Goal: Information Seeking & Learning: Learn about a topic

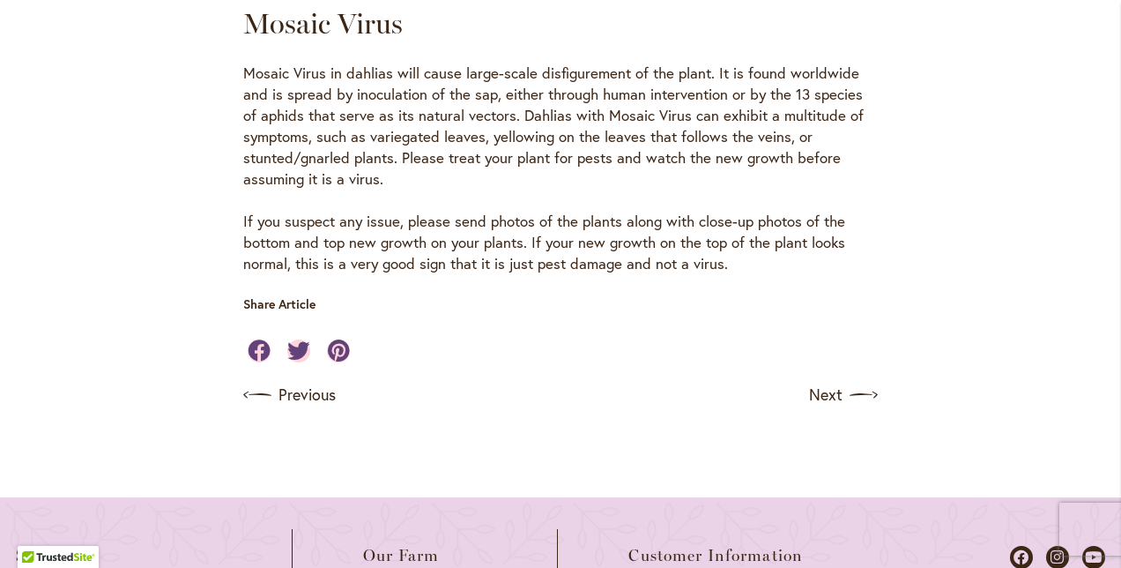
scroll to position [3347, 0]
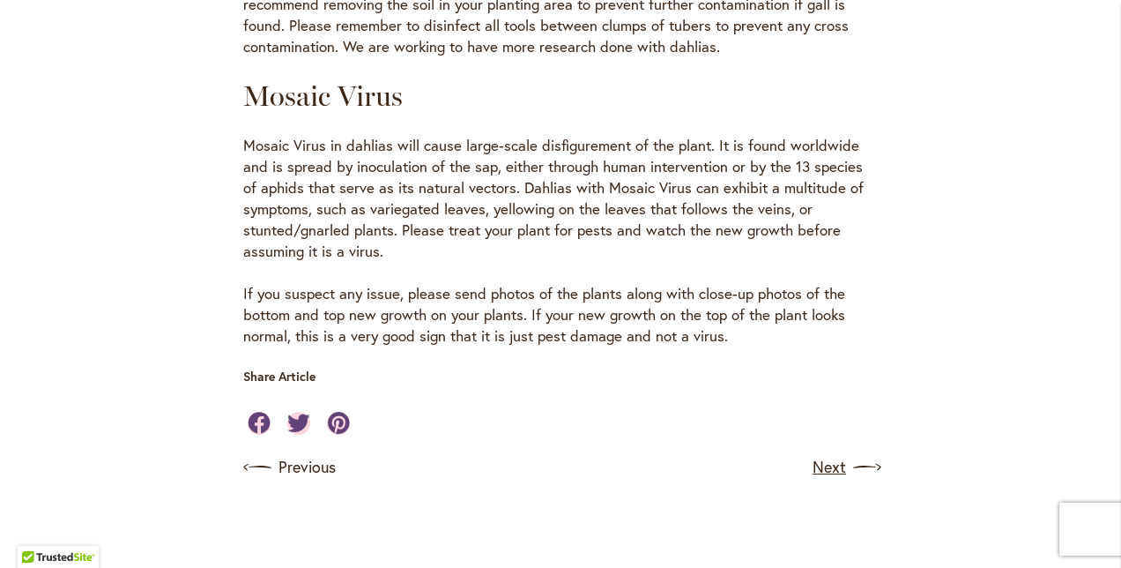
click at [842, 453] on link "Next" at bounding box center [844, 467] width 65 height 28
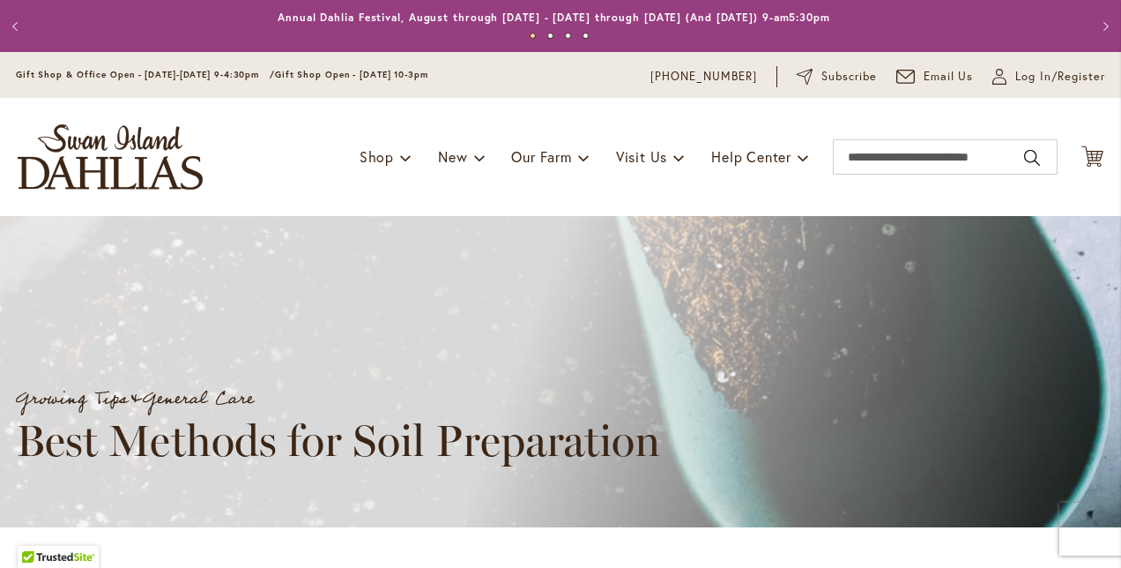
click at [842, 419] on h1 "Best Methods for Soil Preparation" at bounding box center [436, 440] width 841 height 51
click at [12, 23] on button "Previous" at bounding box center [17, 26] width 35 height 35
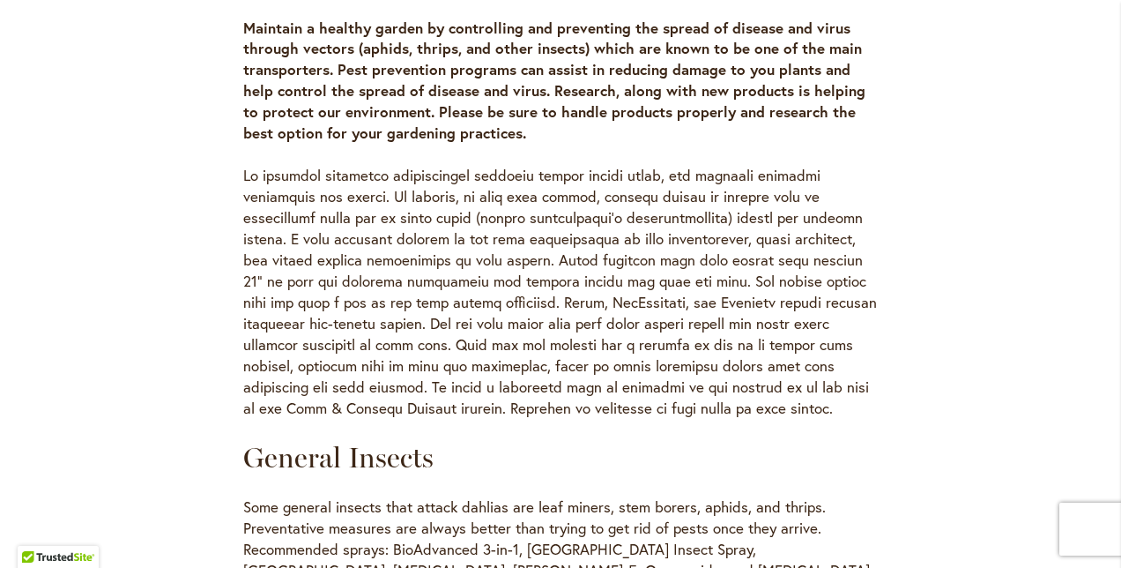
scroll to position [744, 0]
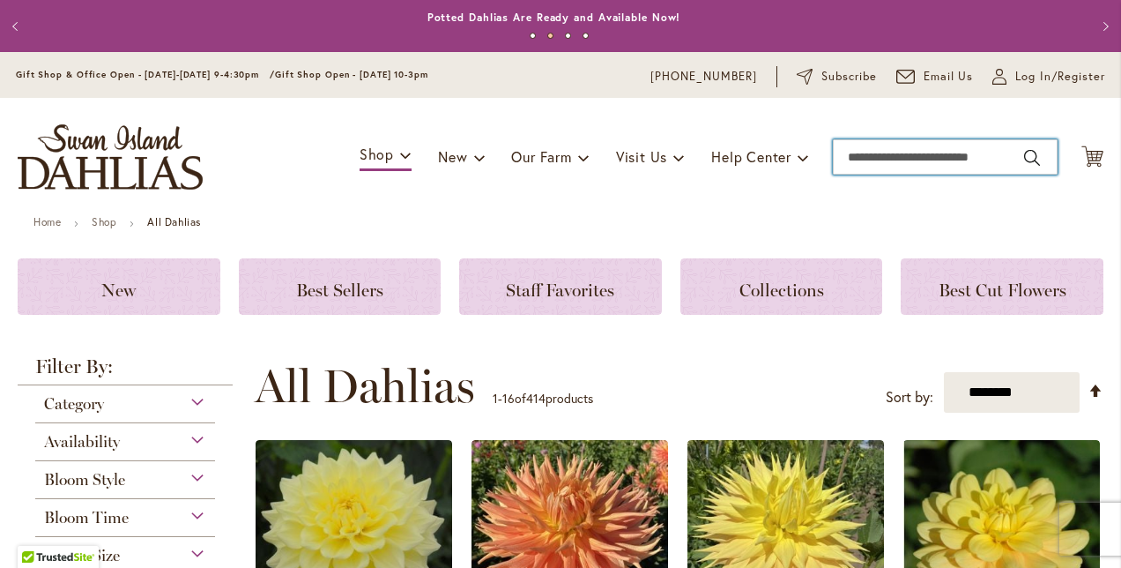
click at [846, 164] on input "Search" at bounding box center [945, 156] width 225 height 35
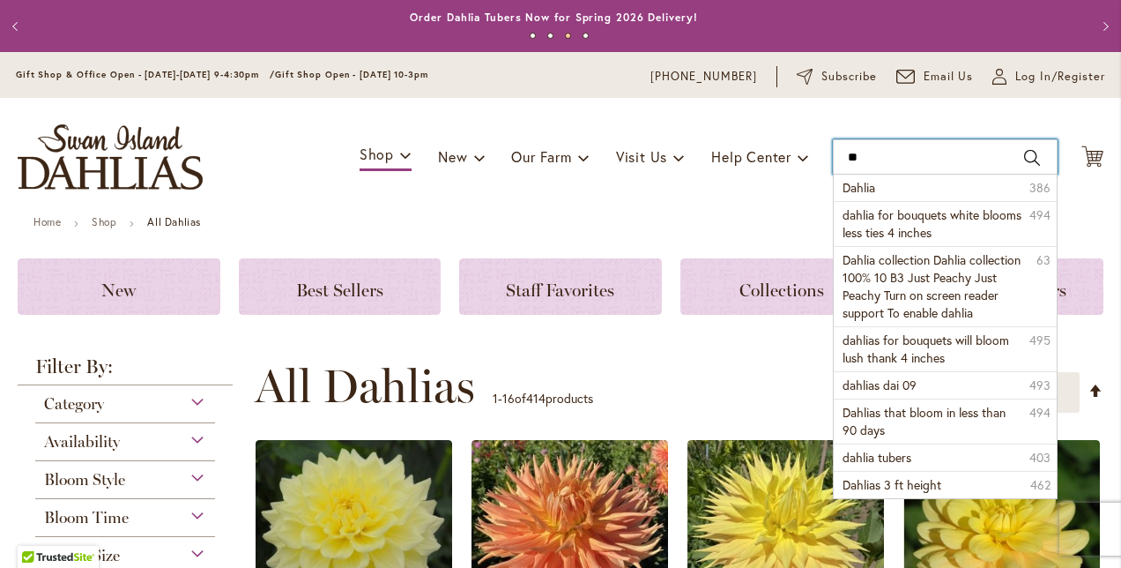
type input "*"
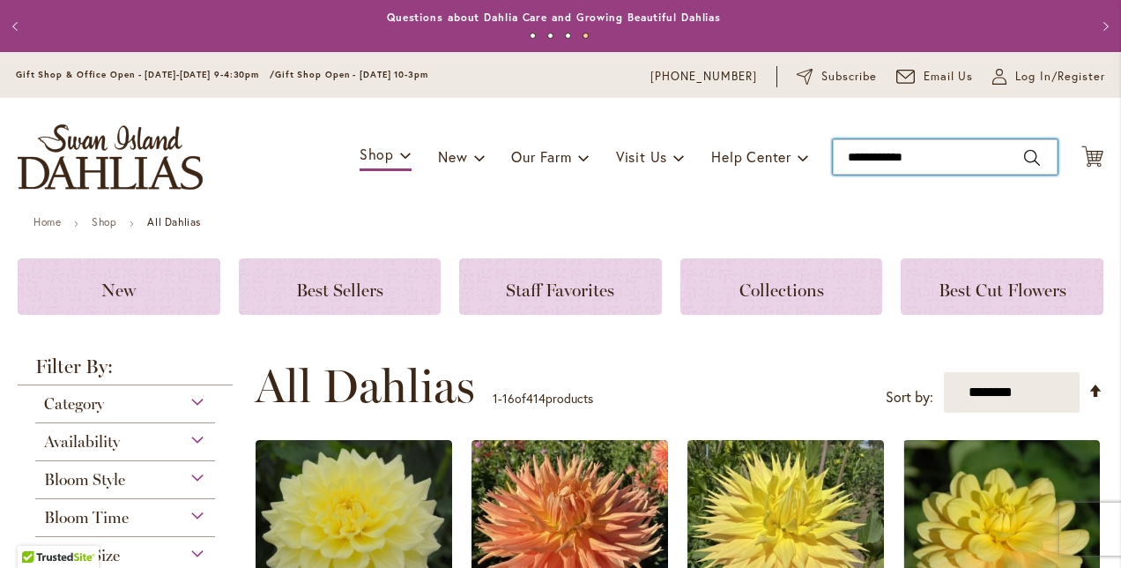
type input "**********"
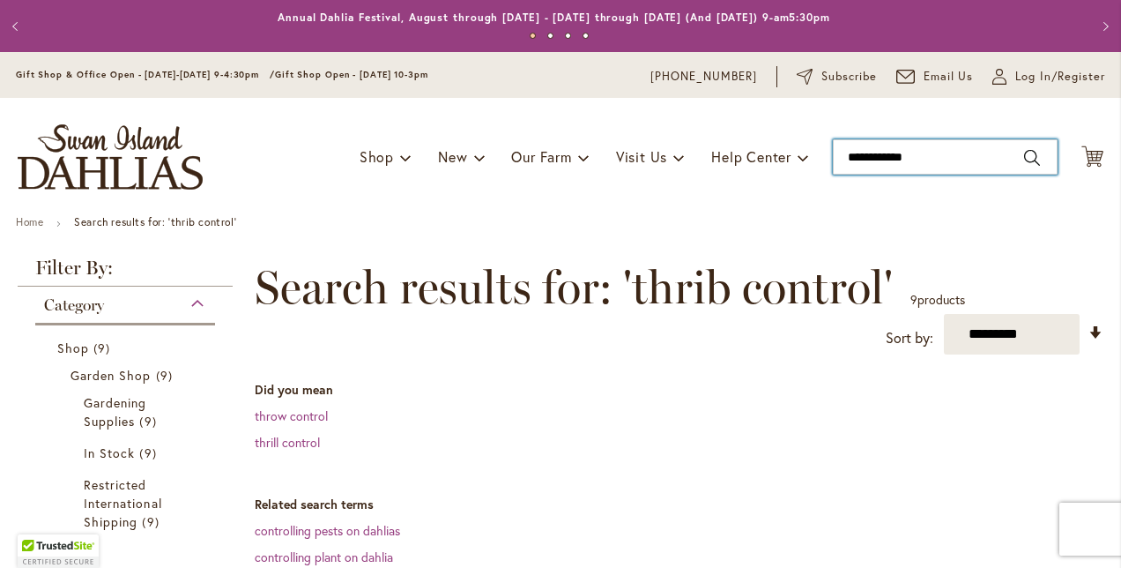
type input "**********"
click at [948, 160] on input "**********" at bounding box center [945, 156] width 225 height 35
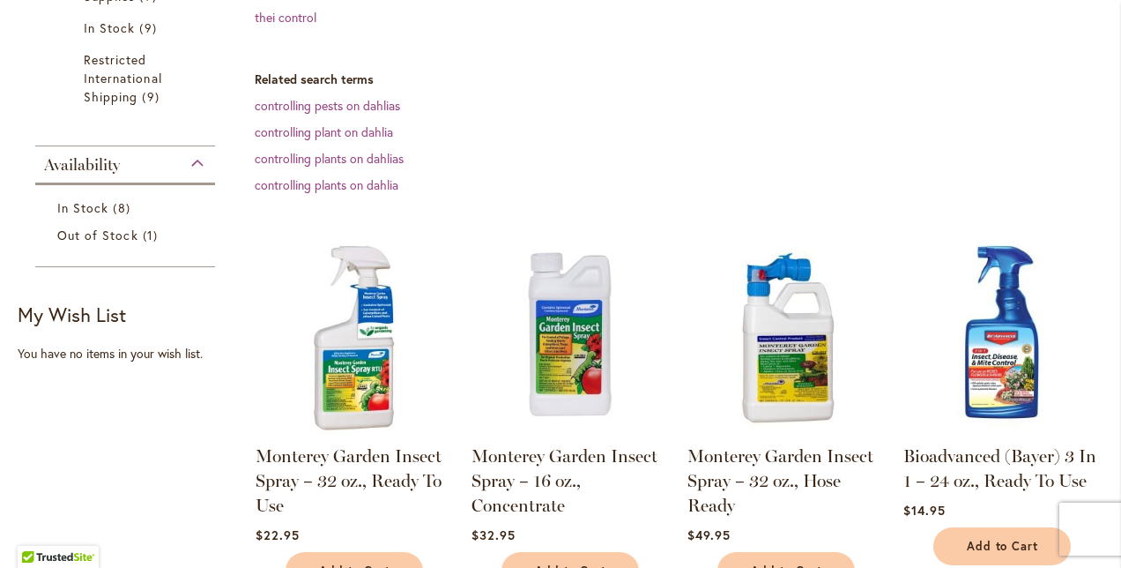
scroll to position [451, 0]
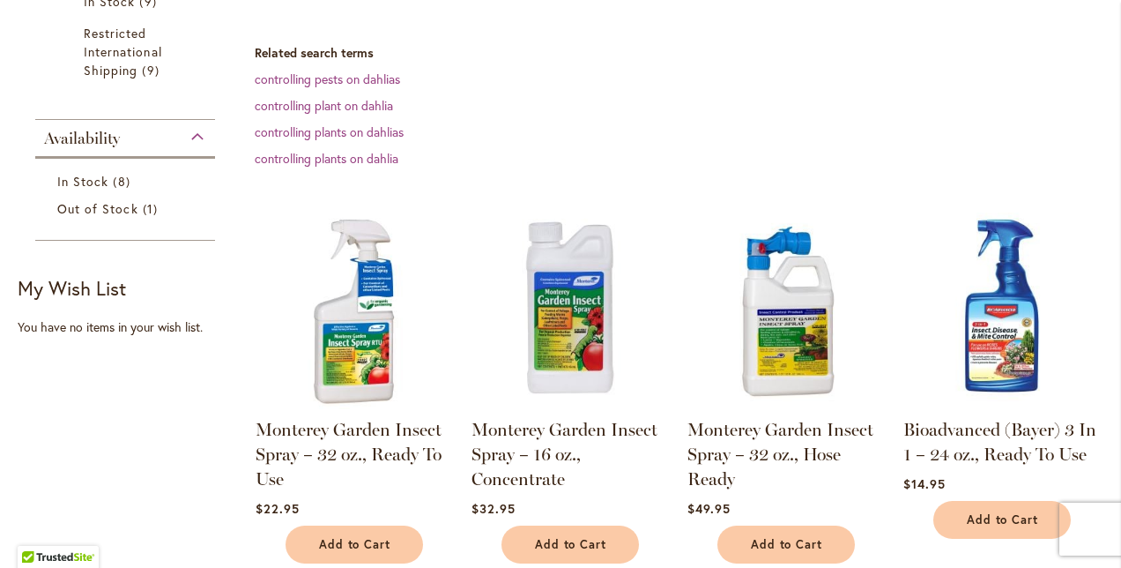
click at [563, 323] on img at bounding box center [569, 311] width 206 height 206
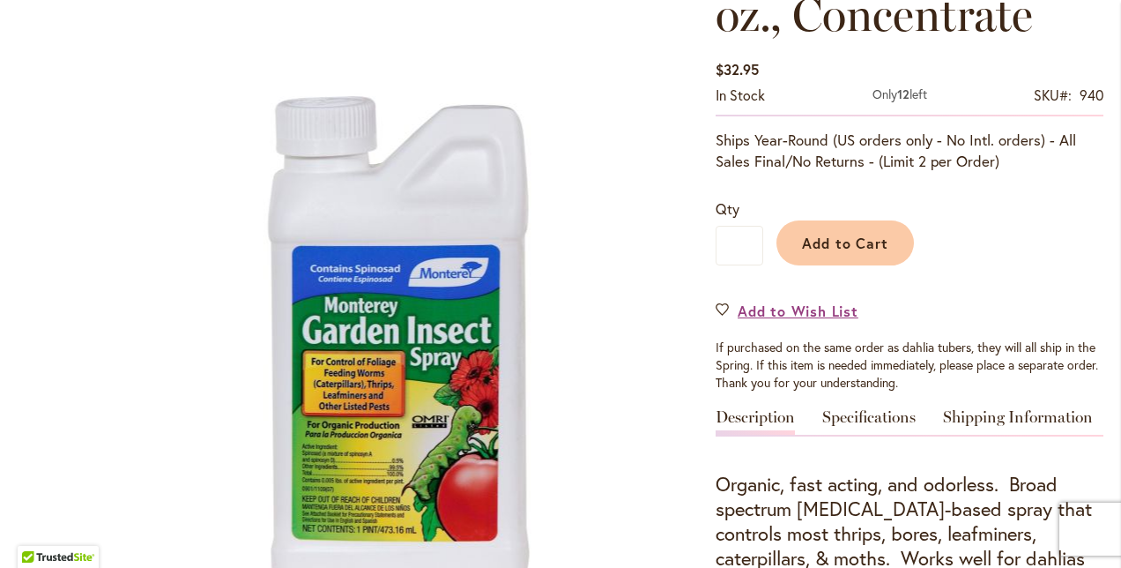
scroll to position [441, 0]
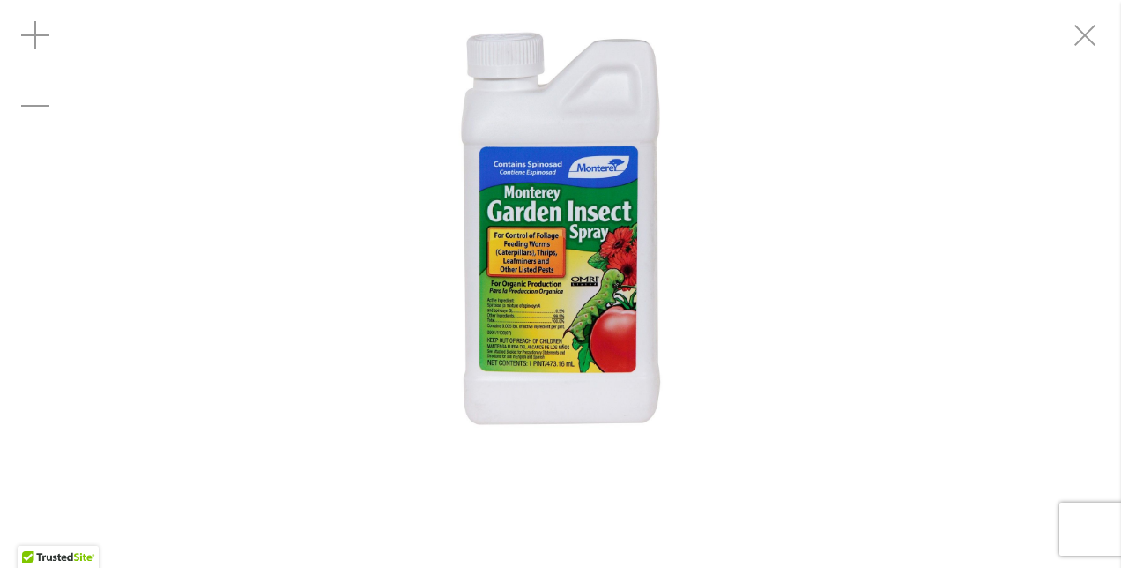
click at [276, 361] on div "Monterey Garden Insect Spray – 16 oz., Concentrate" at bounding box center [560, 235] width 1121 height 471
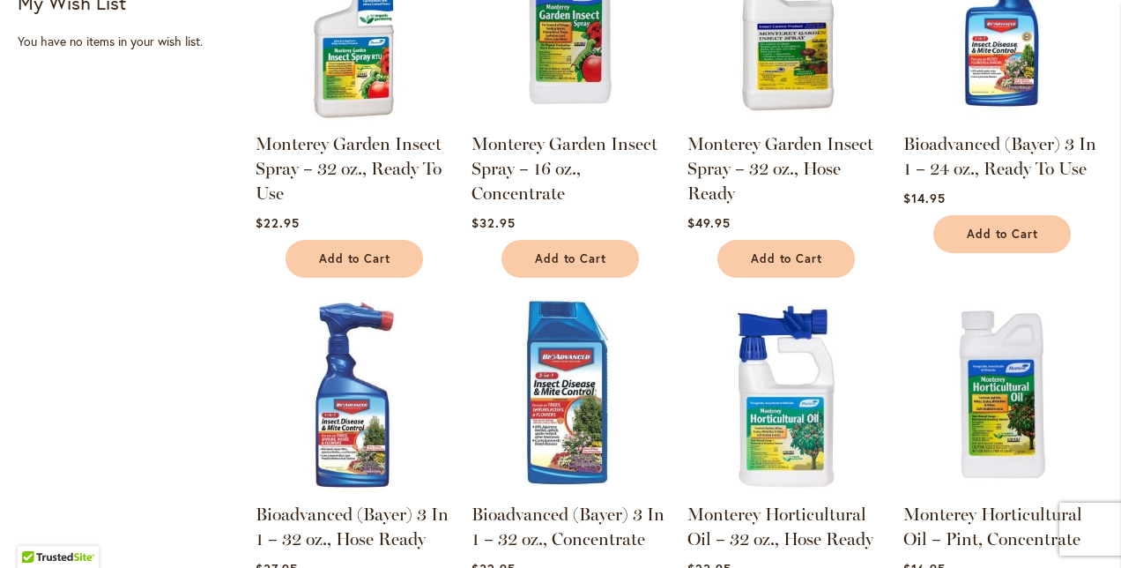
scroll to position [745, 0]
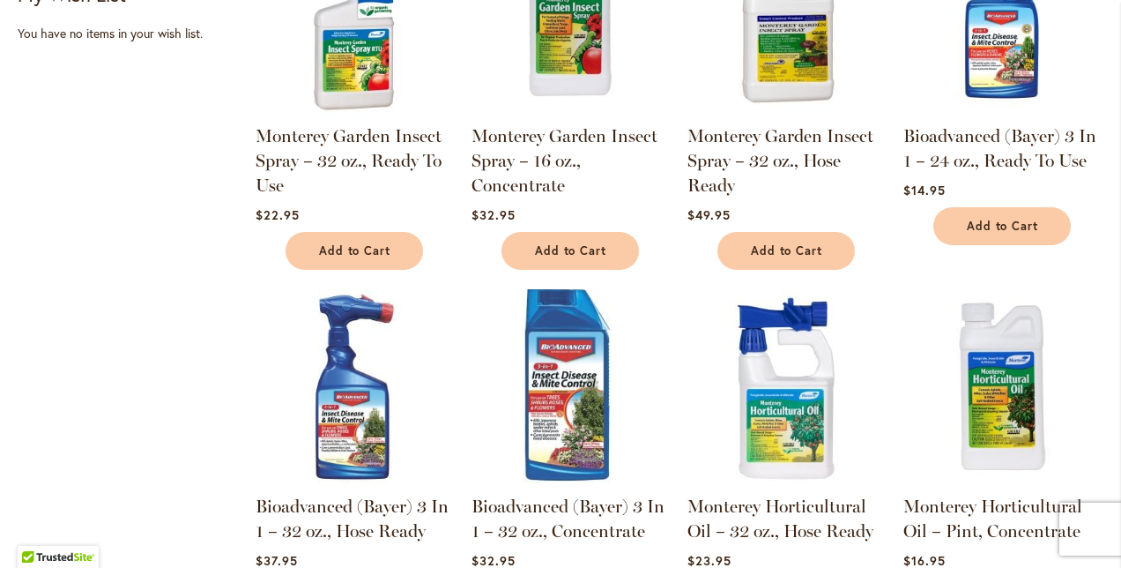
click at [568, 389] on img at bounding box center [569, 388] width 206 height 206
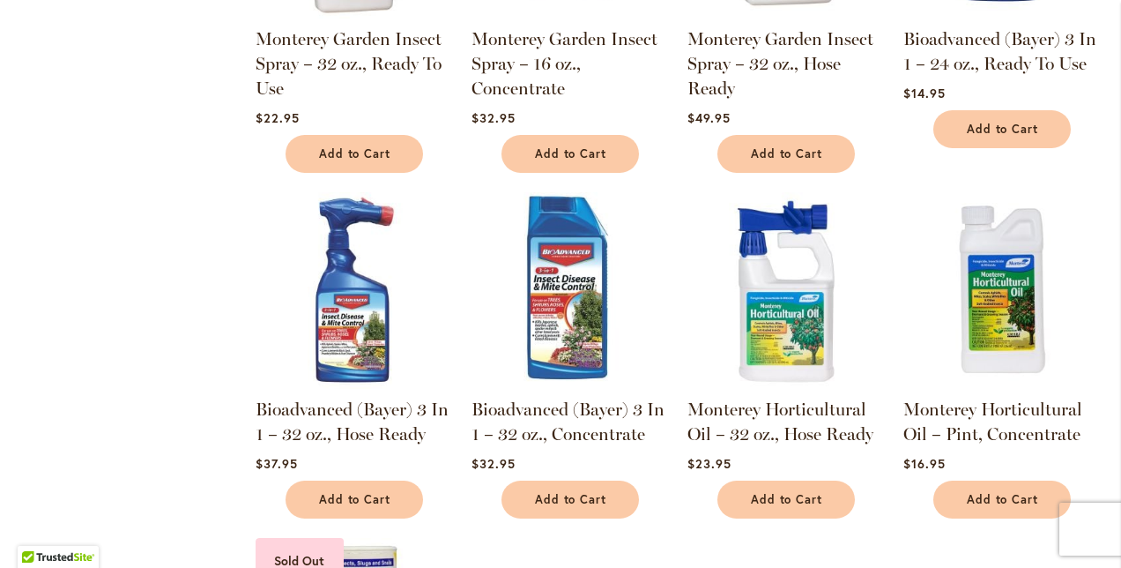
scroll to position [839, 0]
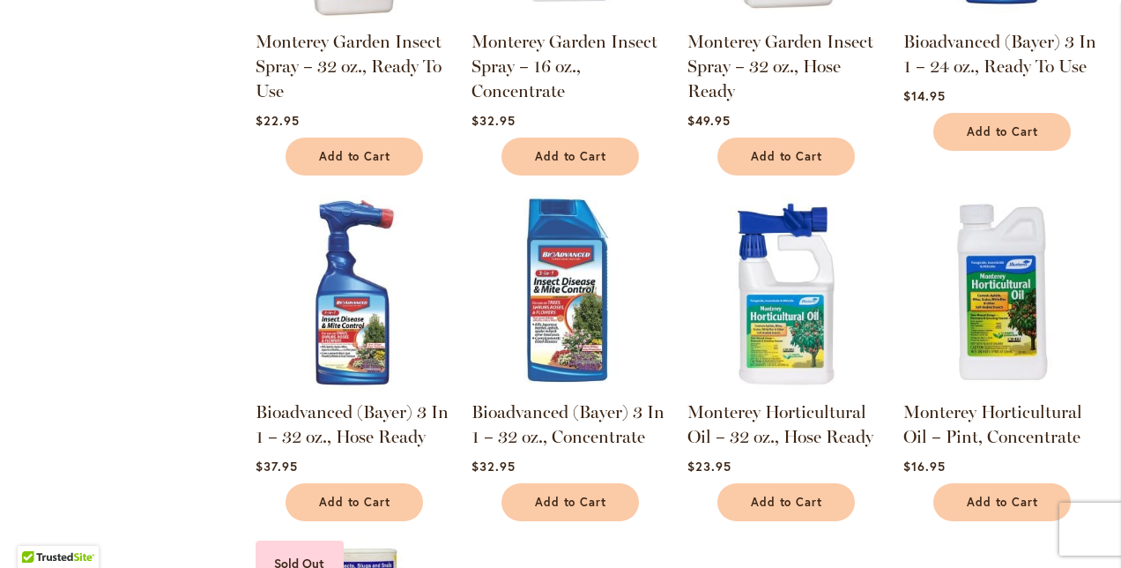
click at [1015, 319] on img at bounding box center [1001, 293] width 206 height 206
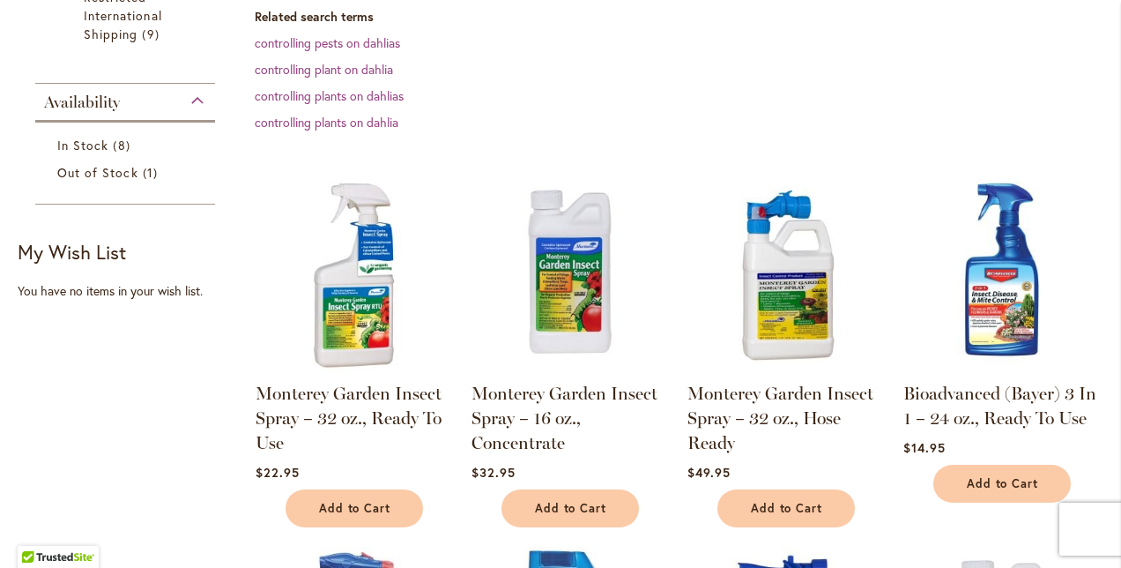
scroll to position [532, 0]
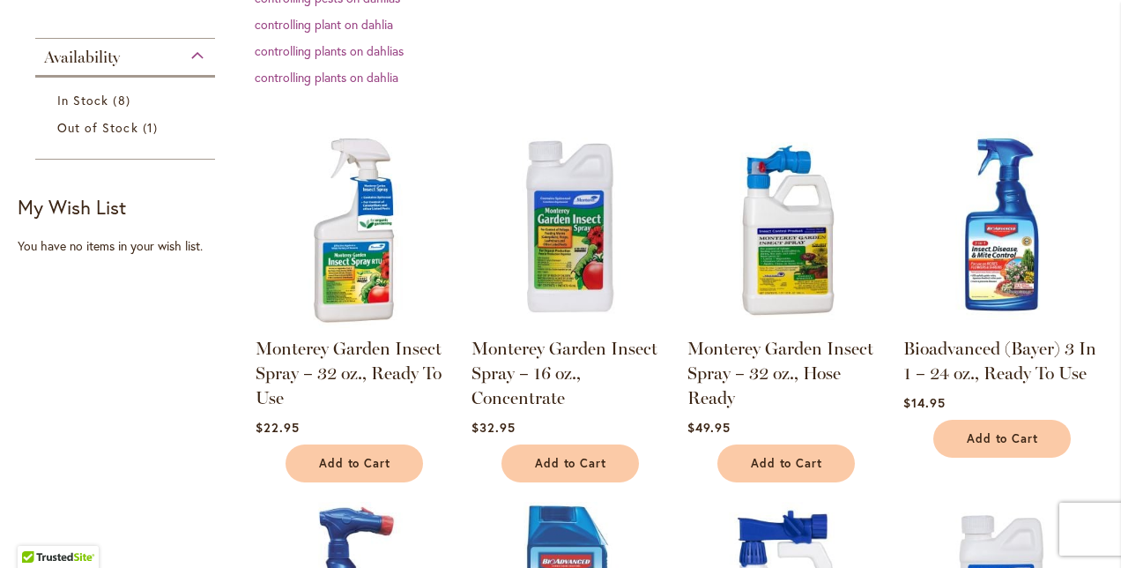
click at [553, 267] on img at bounding box center [569, 230] width 206 height 206
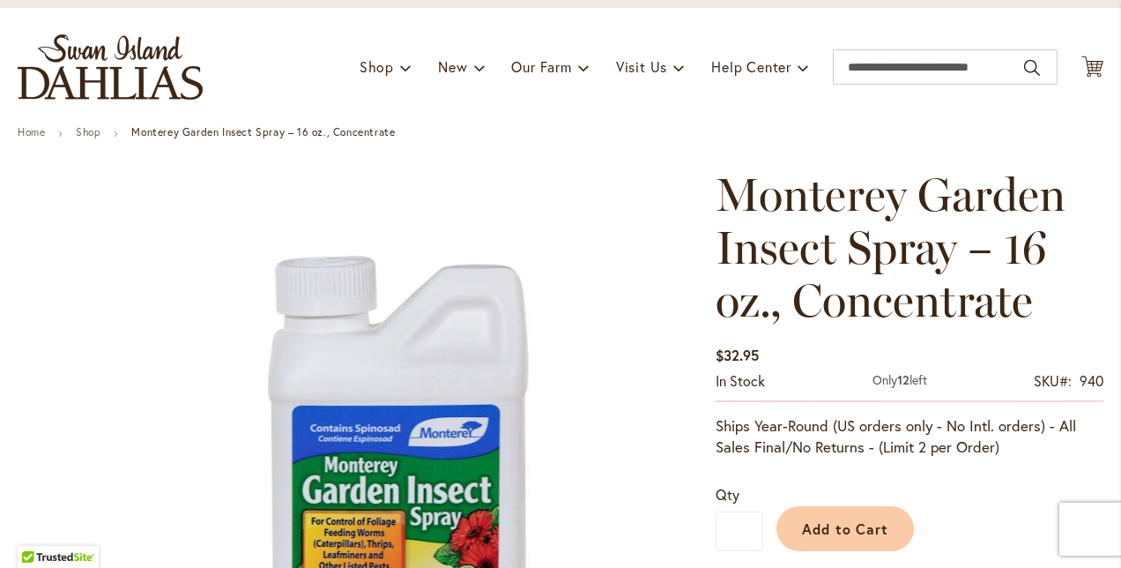
scroll to position [86, 0]
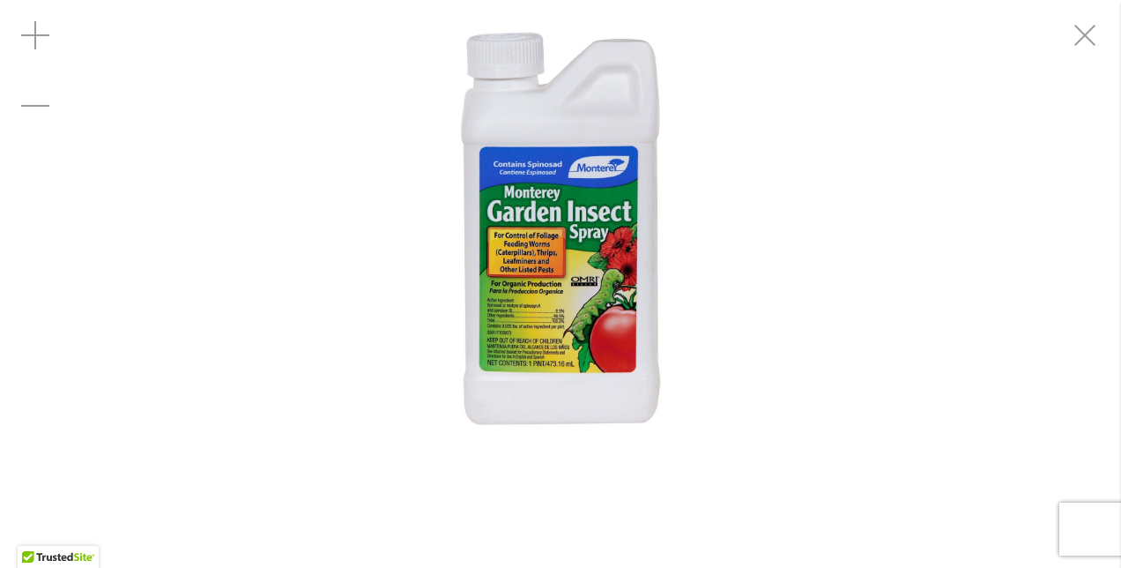
click at [560, 330] on img "Monterey Garden Insect Spray – 16 oz., Concentrate" at bounding box center [561, 235] width 315 height 471
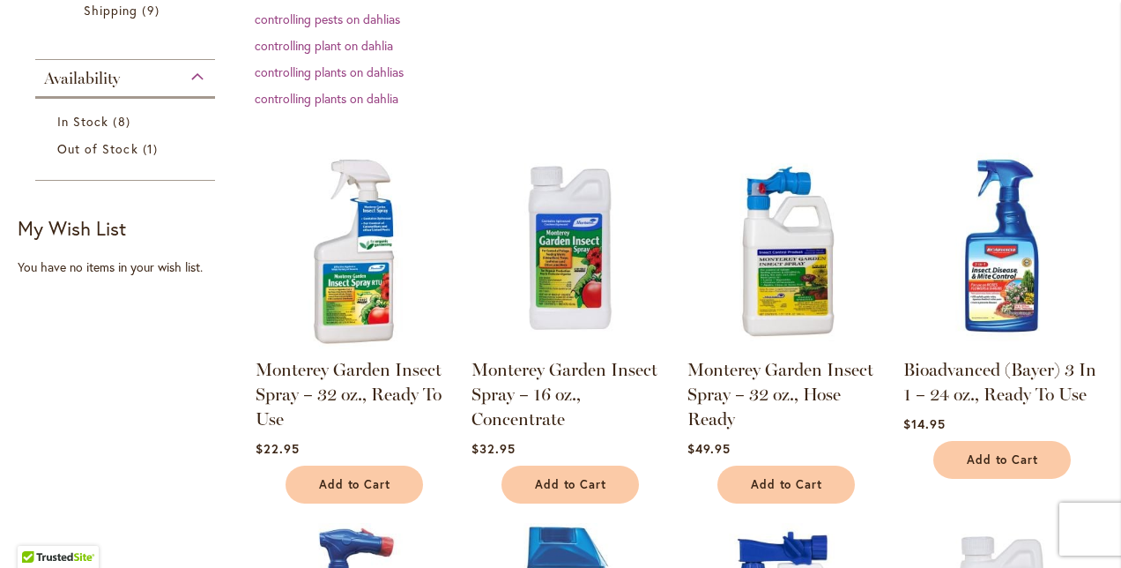
scroll to position [514, 0]
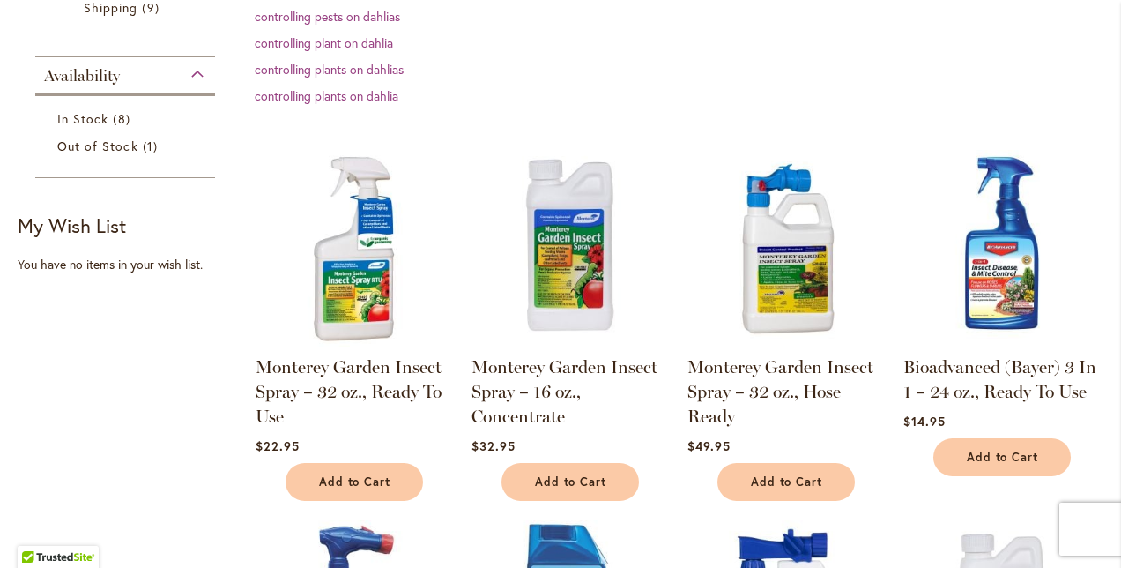
click at [570, 277] on img at bounding box center [569, 248] width 206 height 206
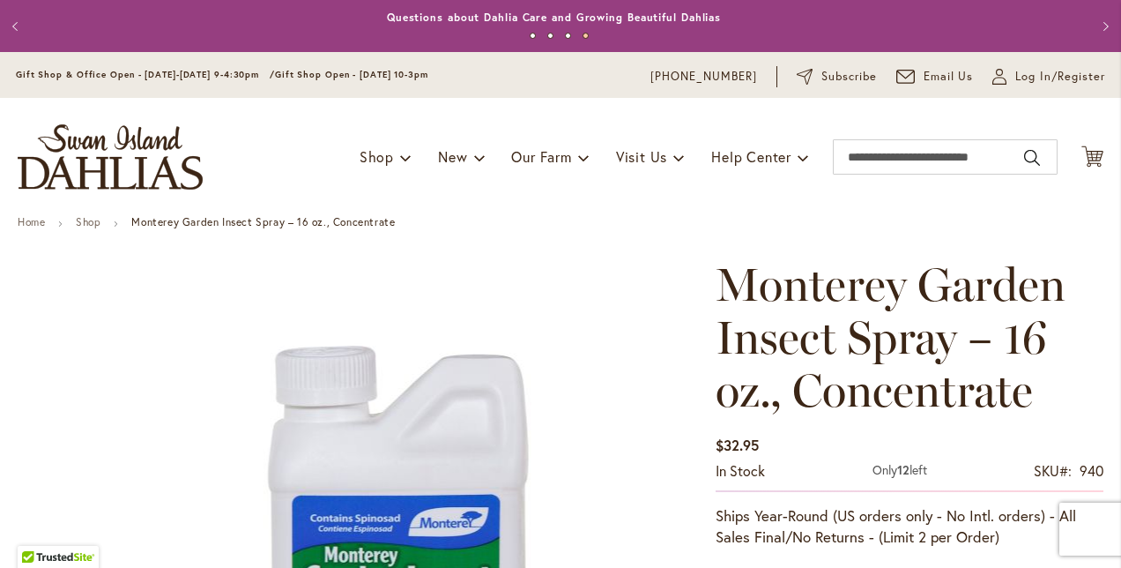
scroll to position [108, 0]
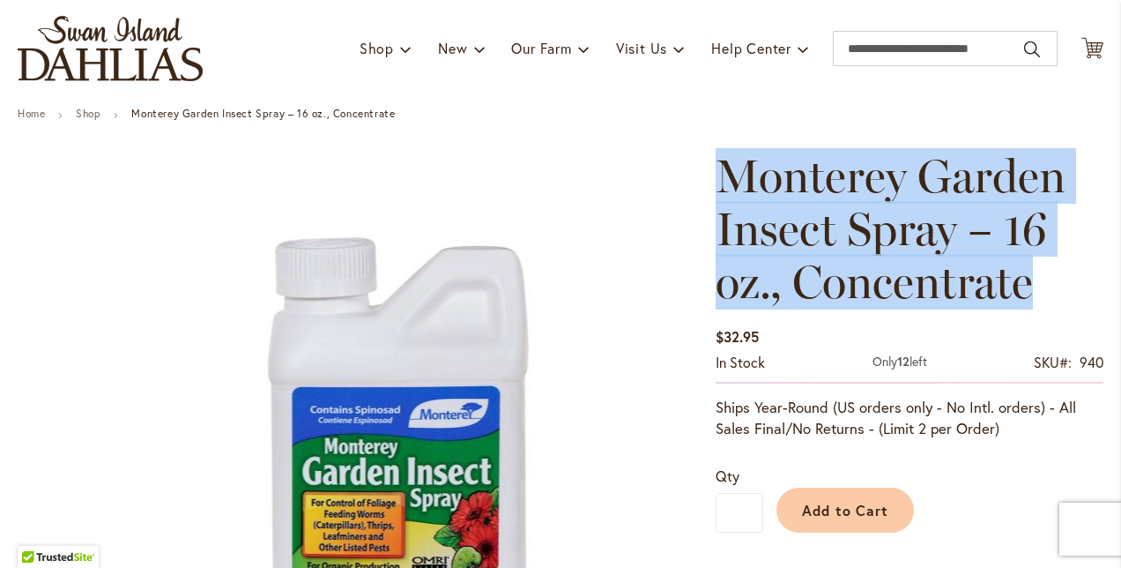
drag, startPoint x: 1050, startPoint y: 282, endPoint x: 728, endPoint y: 182, distance: 337.0
click at [728, 182] on h1 "Monterey Garden Insect Spray – 16 oz., Concentrate" at bounding box center [910, 229] width 388 height 159
drag, startPoint x: 728, startPoint y: 182, endPoint x: 792, endPoint y: 185, distance: 64.4
click at [792, 185] on span "Monterey Garden Insect Spray – 16 oz., Concentrate" at bounding box center [891, 228] width 350 height 161
copy span "Monterey Garden Insect Spray – 16 oz., Concentrate"
